Goal: Information Seeking & Learning: Learn about a topic

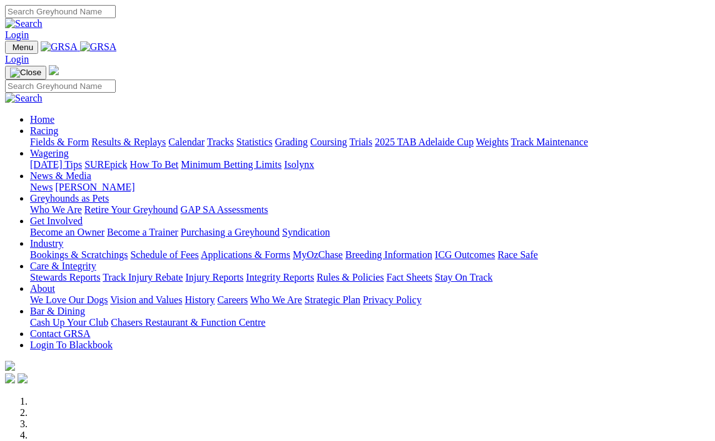
click at [58, 125] on link "Racing" at bounding box center [44, 130] width 28 height 11
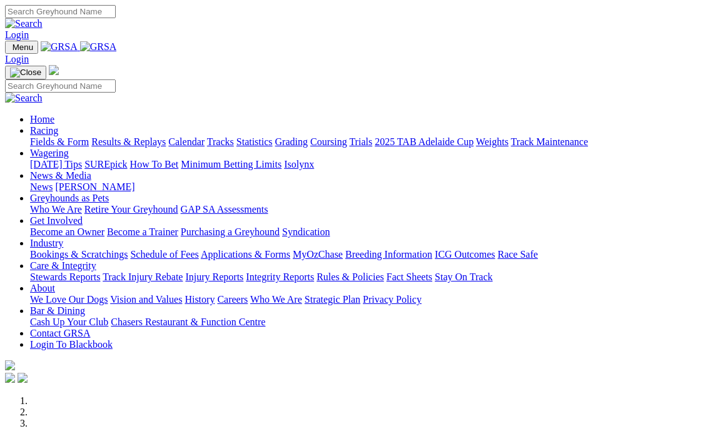
click at [66, 136] on link "Fields & Form" at bounding box center [59, 141] width 59 height 11
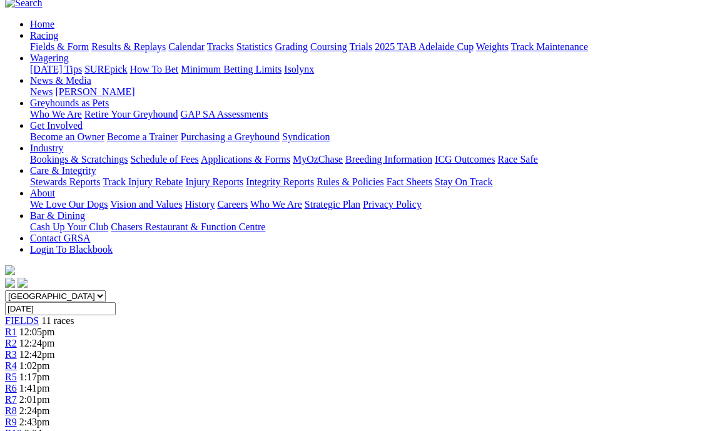
scroll to position [125, 0]
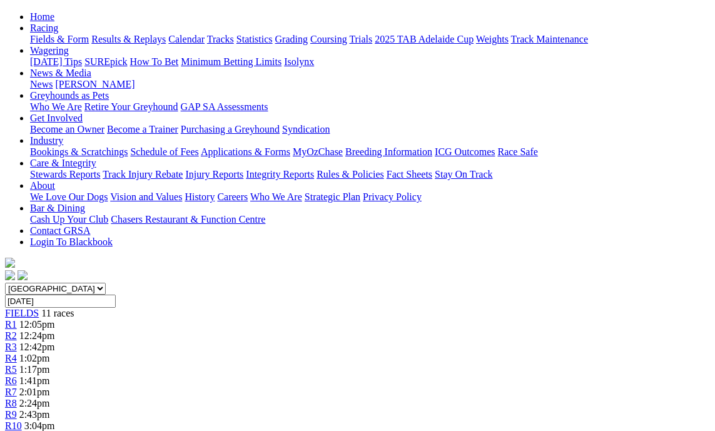
drag, startPoint x: 278, startPoint y: 64, endPoint x: 278, endPoint y: 71, distance: 7.5
click at [17, 353] on link "R4" at bounding box center [11, 358] width 12 height 11
